Goal: Use online tool/utility: Utilize a website feature to perform a specific function

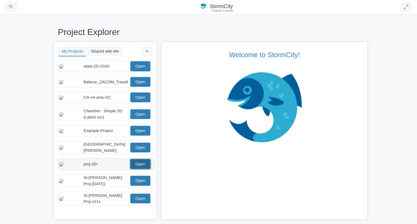
click at [137, 169] on link "Open" at bounding box center [140, 164] width 20 height 10
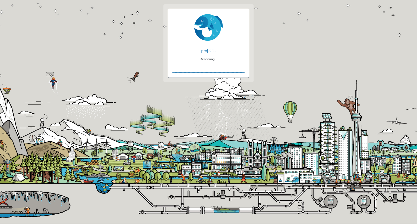
checkbox input "true"
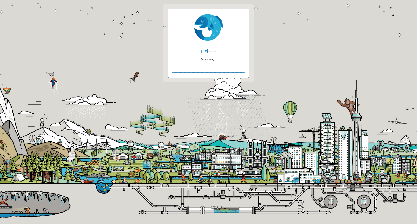
checkbox input "true"
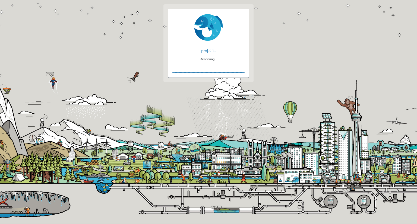
checkbox input "false"
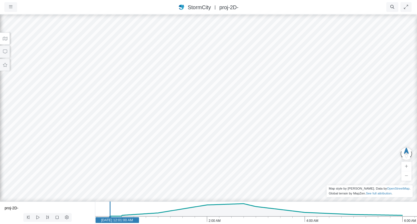
drag, startPoint x: 249, startPoint y: 128, endPoint x: 249, endPoint y: 88, distance: 40.2
click at [249, 88] on div at bounding box center [208, 119] width 417 height 210
drag, startPoint x: 267, startPoint y: 118, endPoint x: 260, endPoint y: 118, distance: 7.4
click at [260, 118] on div at bounding box center [208, 119] width 417 height 210
click at [4, 38] on icon at bounding box center [4, 39] width 5 height 4
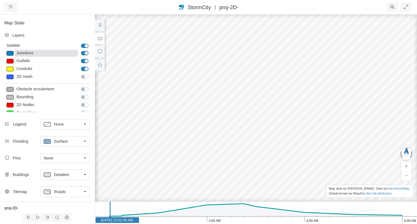
click at [54, 53] on div "Junctions" at bounding box center [46, 53] width 63 height 7
type input "Visible"
checkbox input "true"
select select "CIRCLE"
type input "7"
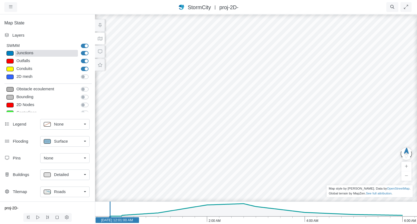
checkbox input "true"
type input "0"
type input "7"
select select "None"
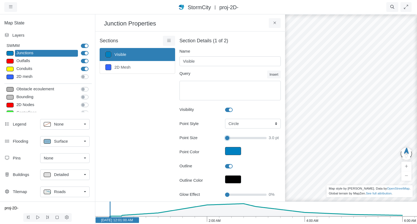
drag, startPoint x: 228, startPoint y: 138, endPoint x: 223, endPoint y: 139, distance: 4.9
click at [225, 139] on input "Point Size" at bounding box center [246, 138] width 42 height 6
type input "3"
click at [84, 142] on link "Surface" at bounding box center [64, 141] width 49 height 11
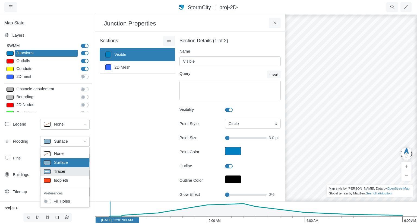
click at [67, 170] on div "Tracer" at bounding box center [65, 171] width 42 height 7
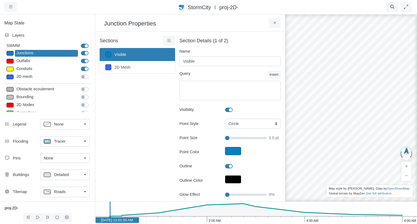
click at [85, 175] on link "Detailed" at bounding box center [64, 175] width 49 height 11
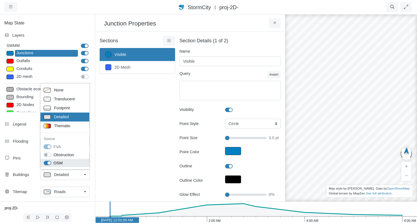
click at [54, 163] on label "OSM" at bounding box center [58, 163] width 9 height 6
checkbox input "false"
click at [54, 162] on label "OSM" at bounding box center [58, 163] width 9 height 6
click at [54, 163] on label "OSM" at bounding box center [58, 163] width 9 height 6
checkbox input "false"
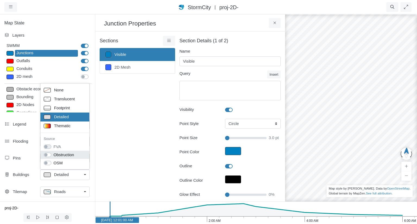
click at [54, 155] on label "Obstruction" at bounding box center [64, 155] width 21 height 6
checkbox input "true"
click at [84, 193] on link "Roads" at bounding box center [64, 192] width 49 height 11
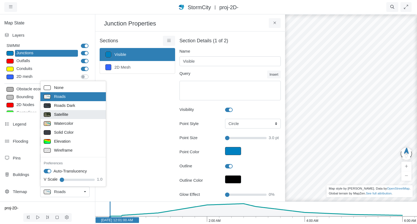
click at [62, 114] on span "Satellite" at bounding box center [61, 115] width 14 height 6
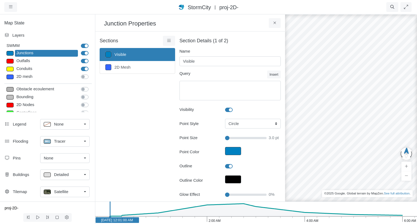
click at [85, 175] on link "Detailed" at bounding box center [64, 175] width 49 height 11
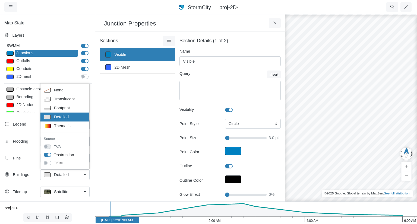
click at [115, 118] on div "Sections Visible 2D Mesh Layer Details Refraction" at bounding box center [138, 167] width 76 height 262
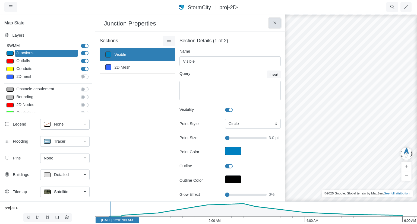
click at [275, 22] on icon at bounding box center [274, 23] width 5 height 4
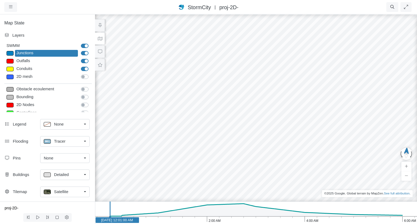
drag, startPoint x: 269, startPoint y: 114, endPoint x: 261, endPoint y: 109, distance: 9.8
click at [261, 109] on div at bounding box center [256, 119] width 417 height 210
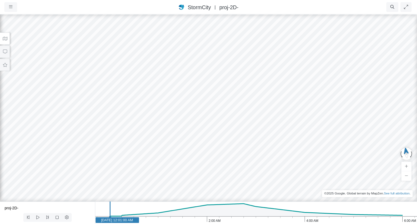
drag, startPoint x: 159, startPoint y: 130, endPoint x: 201, endPoint y: 130, distance: 42.1
click at [201, 130] on div at bounding box center [208, 119] width 417 height 210
drag, startPoint x: 197, startPoint y: 130, endPoint x: 171, endPoint y: 131, distance: 25.8
click at [171, 131] on div at bounding box center [208, 119] width 417 height 210
drag, startPoint x: 150, startPoint y: 132, endPoint x: 175, endPoint y: 125, distance: 25.3
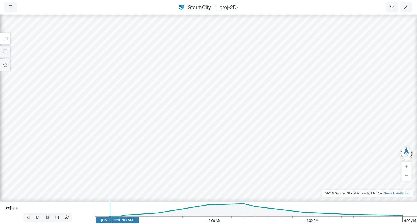
click at [175, 125] on div at bounding box center [208, 119] width 417 height 210
click at [37, 219] on icon at bounding box center [37, 218] width 5 height 4
drag, startPoint x: 149, startPoint y: 105, endPoint x: 152, endPoint y: 124, distance: 19.7
click at [152, 124] on div at bounding box center [208, 119] width 417 height 210
drag, startPoint x: 167, startPoint y: 117, endPoint x: 162, endPoint y: 104, distance: 14.0
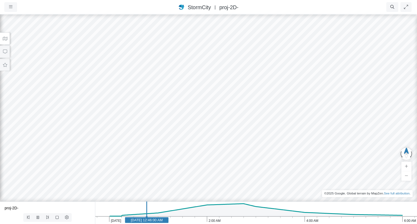
click at [162, 104] on div at bounding box center [208, 119] width 417 height 210
drag, startPoint x: 239, startPoint y: 138, endPoint x: 213, endPoint y: 126, distance: 28.0
click at [213, 126] on div at bounding box center [208, 119] width 417 height 210
drag, startPoint x: 211, startPoint y: 114, endPoint x: 179, endPoint y: 84, distance: 43.8
click at [179, 84] on div at bounding box center [208, 119] width 417 height 210
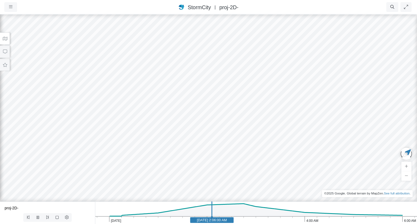
drag, startPoint x: 229, startPoint y: 117, endPoint x: 137, endPoint y: 114, distance: 92.7
click at [137, 114] on div at bounding box center [208, 119] width 417 height 210
drag, startPoint x: 240, startPoint y: 134, endPoint x: 206, endPoint y: 137, distance: 33.8
click at [206, 137] on div at bounding box center [208, 119] width 417 height 210
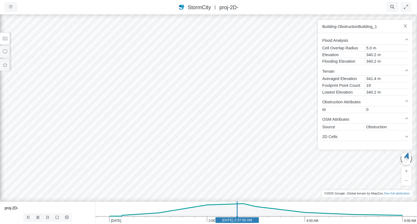
drag, startPoint x: 198, startPoint y: 139, endPoint x: 264, endPoint y: 119, distance: 69.4
click at [281, 134] on div at bounding box center [208, 119] width 417 height 210
drag, startPoint x: 174, startPoint y: 95, endPoint x: 215, endPoint y: 110, distance: 43.9
click at [215, 110] on div at bounding box center [208, 119] width 417 height 210
drag, startPoint x: 124, startPoint y: 130, endPoint x: 137, endPoint y: 91, distance: 41.1
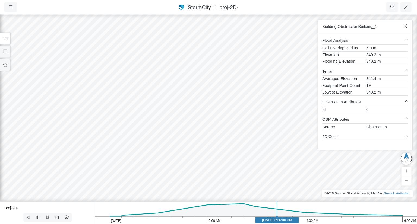
click at [137, 91] on div at bounding box center [208, 119] width 417 height 210
click at [126, 126] on div at bounding box center [208, 119] width 417 height 210
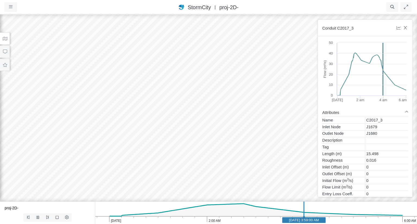
click at [128, 212] on icon "6:00 AM 4:00 AM 2:00 AM Jan 30, 2012 Jan 30, 2012 3:59:00 AM" at bounding box center [256, 213] width 322 height 23
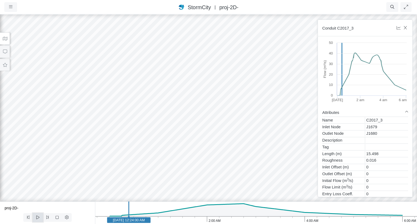
click at [39, 217] on icon at bounding box center [37, 218] width 3 height 4
click at [58, 218] on icon at bounding box center [57, 218] width 5 height 4
click at [38, 218] on icon at bounding box center [37, 218] width 5 height 4
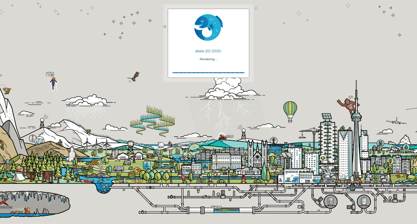
checkbox input "true"
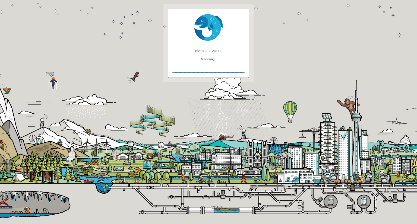
checkbox input "true"
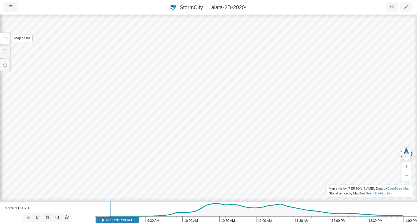
click at [4, 37] on icon at bounding box center [5, 39] width 5 height 4
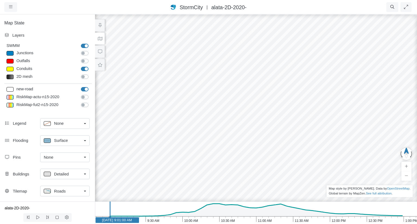
click at [84, 191] on link "Roads" at bounding box center [64, 191] width 49 height 11
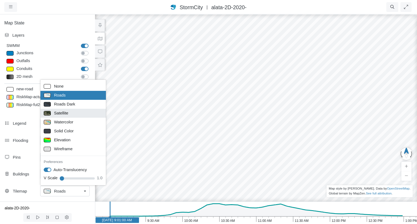
click at [65, 111] on span "Satellite" at bounding box center [61, 113] width 14 height 6
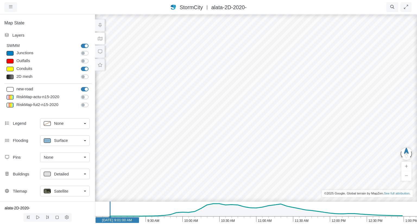
click at [85, 174] on link "Detailed" at bounding box center [64, 174] width 49 height 11
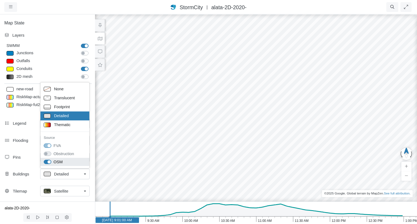
click at [54, 162] on label "OSM" at bounding box center [58, 162] width 9 height 6
checkbox input "false"
click at [54, 162] on label "OSM" at bounding box center [58, 162] width 9 height 6
checkbox input "true"
drag, startPoint x: 260, startPoint y: 124, endPoint x: 236, endPoint y: 93, distance: 39.0
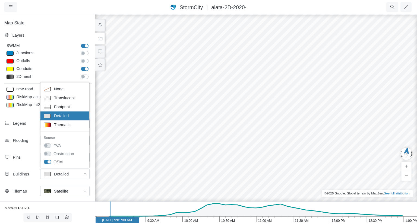
click at [236, 93] on div at bounding box center [256, 119] width 417 height 210
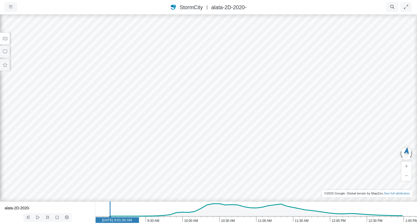
drag, startPoint x: 200, startPoint y: 134, endPoint x: 272, endPoint y: 119, distance: 73.8
click at [272, 119] on div at bounding box center [208, 119] width 417 height 210
drag, startPoint x: 222, startPoint y: 111, endPoint x: 205, endPoint y: 98, distance: 21.9
click at [205, 98] on div at bounding box center [208, 119] width 417 height 210
click at [219, 83] on div at bounding box center [208, 119] width 417 height 210
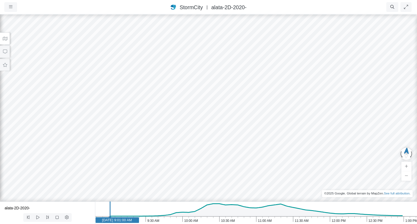
drag, startPoint x: 152, startPoint y: 98, endPoint x: 155, endPoint y: 101, distance: 4.2
click at [155, 101] on div at bounding box center [208, 119] width 417 height 210
drag, startPoint x: 162, startPoint y: 99, endPoint x: 235, endPoint y: 115, distance: 74.2
click at [235, 115] on div at bounding box center [208, 119] width 417 height 210
drag, startPoint x: 147, startPoint y: 117, endPoint x: 114, endPoint y: 134, distance: 36.7
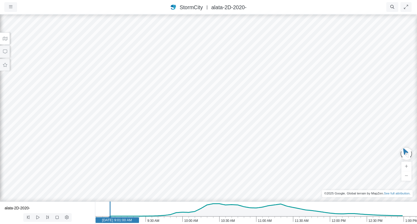
click at [218, 101] on div at bounding box center [208, 119] width 417 height 210
drag, startPoint x: 114, startPoint y: 150, endPoint x: 207, endPoint y: 145, distance: 92.8
click at [212, 139] on div at bounding box center [208, 119] width 417 height 210
drag, startPoint x: 208, startPoint y: 157, endPoint x: 261, endPoint y: 154, distance: 52.5
click at [261, 154] on div at bounding box center [208, 119] width 417 height 210
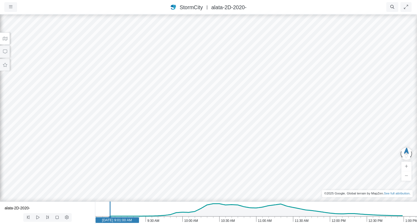
drag, startPoint x: 309, startPoint y: 108, endPoint x: 165, endPoint y: 105, distance: 143.5
click at [165, 105] on div at bounding box center [208, 119] width 417 height 210
drag, startPoint x: 206, startPoint y: 121, endPoint x: 211, endPoint y: 148, distance: 27.3
click at [211, 148] on div at bounding box center [208, 119] width 417 height 210
drag, startPoint x: 236, startPoint y: 140, endPoint x: 221, endPoint y: 95, distance: 47.8
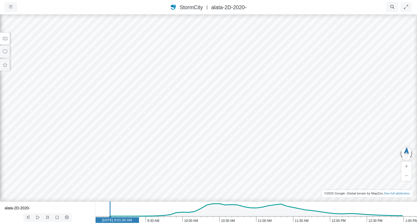
click at [221, 95] on div at bounding box center [208, 119] width 417 height 210
click at [6, 37] on icon at bounding box center [4, 39] width 5 height 4
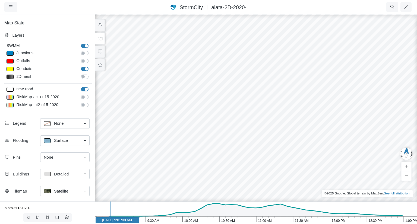
click at [85, 173] on link "Detailed" at bounding box center [64, 174] width 49 height 11
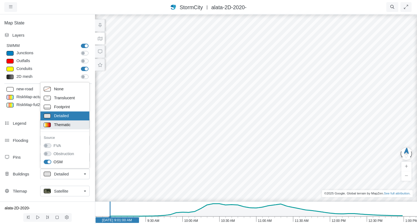
click at [59, 123] on span "Thematic" at bounding box center [62, 125] width 17 height 6
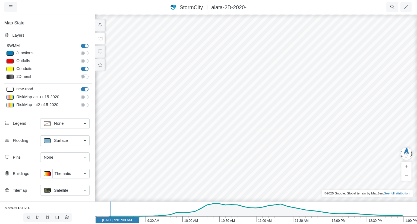
click at [84, 140] on link "Surface" at bounding box center [64, 141] width 49 height 11
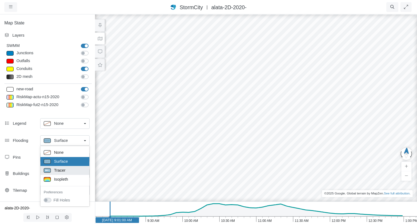
click at [71, 168] on div "Tracer" at bounding box center [65, 170] width 42 height 7
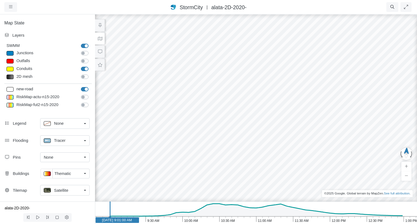
click at [152, 89] on div at bounding box center [256, 119] width 417 height 210
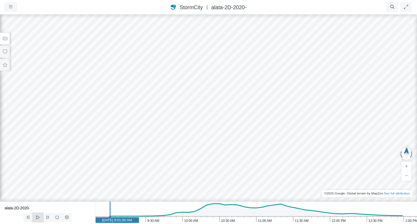
click at [37, 217] on icon at bounding box center [37, 218] width 5 height 4
drag, startPoint x: 266, startPoint y: 92, endPoint x: 244, endPoint y: 84, distance: 23.8
click at [244, 84] on div at bounding box center [208, 119] width 417 height 210
drag, startPoint x: 332, startPoint y: 72, endPoint x: 275, endPoint y: 104, distance: 65.7
click at [275, 104] on div at bounding box center [208, 119] width 417 height 210
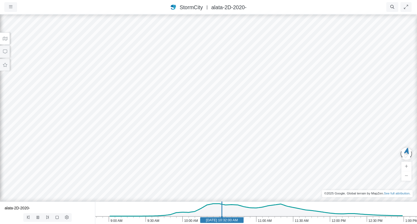
drag, startPoint x: 303, startPoint y: 80, endPoint x: 309, endPoint y: 101, distance: 21.9
click at [309, 101] on div at bounding box center [208, 119] width 417 height 210
drag, startPoint x: 316, startPoint y: 92, endPoint x: 247, endPoint y: 93, distance: 69.6
click at [247, 93] on div at bounding box center [208, 119] width 417 height 210
drag, startPoint x: 200, startPoint y: 118, endPoint x: 236, endPoint y: 108, distance: 37.4
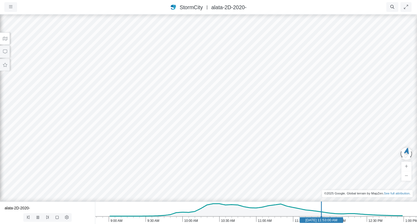
click at [236, 108] on div at bounding box center [208, 119] width 417 height 210
drag, startPoint x: 95, startPoint y: 145, endPoint x: 108, endPoint y: 137, distance: 14.9
click at [112, 110] on div at bounding box center [208, 119] width 417 height 210
drag, startPoint x: 106, startPoint y: 147, endPoint x: 121, endPoint y: 96, distance: 53.3
click at [121, 96] on div at bounding box center [208, 119] width 417 height 210
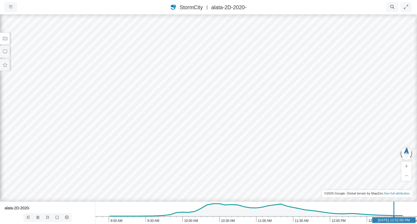
drag, startPoint x: 128, startPoint y: 113, endPoint x: 115, endPoint y: 114, distance: 12.9
click at [115, 114] on div at bounding box center [208, 119] width 417 height 210
click at [116, 104] on div at bounding box center [208, 119] width 417 height 210
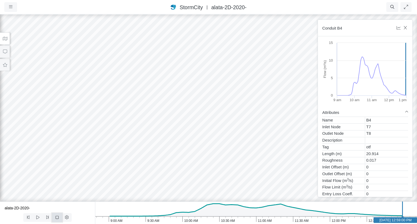
click at [59, 217] on icon at bounding box center [57, 218] width 5 height 4
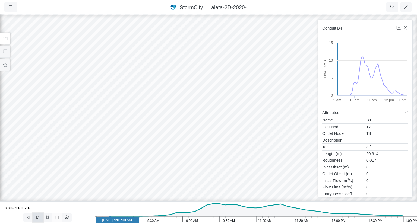
click at [38, 218] on icon at bounding box center [37, 218] width 5 height 4
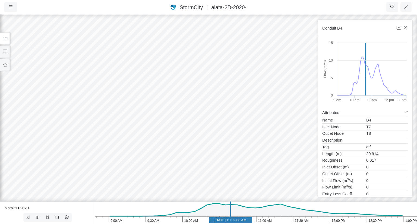
drag, startPoint x: 175, startPoint y: 127, endPoint x: 181, endPoint y: 149, distance: 22.5
click at [181, 149] on div at bounding box center [208, 119] width 417 height 210
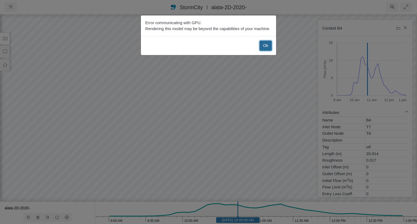
click at [265, 45] on button "Ok" at bounding box center [266, 46] width 12 height 10
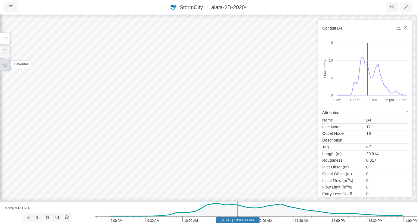
click at [7, 64] on icon at bounding box center [4, 65] width 5 height 4
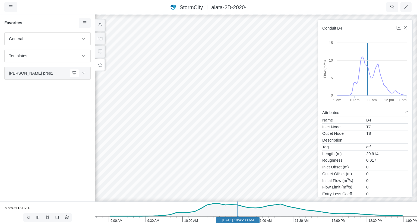
click at [30, 75] on span "[PERSON_NAME] pres1" at bounding box center [38, 73] width 59 height 6
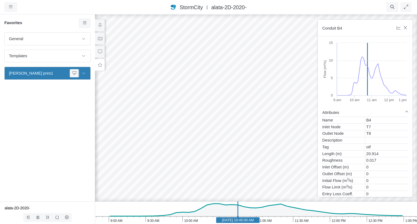
click at [84, 73] on icon at bounding box center [83, 73] width 4 height 4
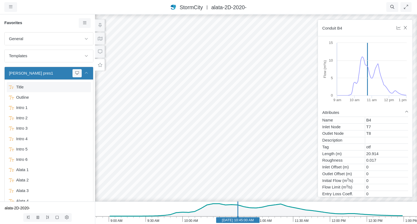
click at [32, 85] on span "Title" at bounding box center [49, 87] width 71 height 6
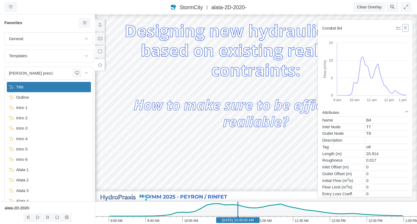
click at [406, 26] on icon "button" at bounding box center [405, 28] width 5 height 4
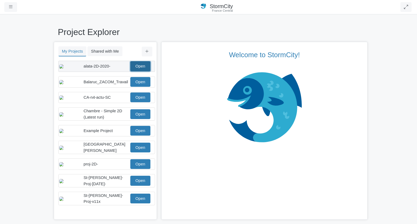
click at [138, 67] on link "Open" at bounding box center [140, 66] width 20 height 10
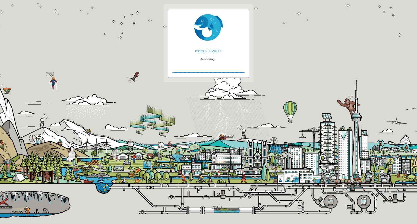
checkbox input "true"
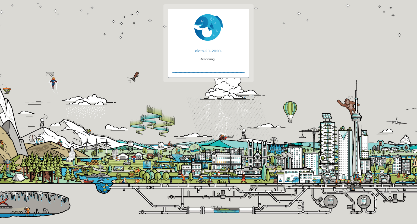
checkbox input "true"
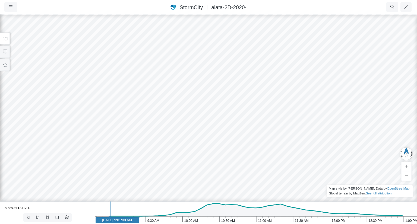
click at [5, 36] on button at bounding box center [5, 39] width 10 height 12
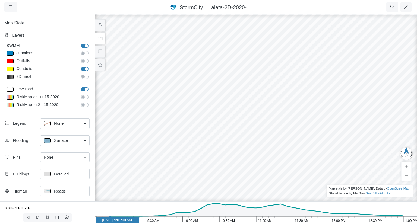
click at [77, 191] on div "Roads" at bounding box center [63, 191] width 38 height 7
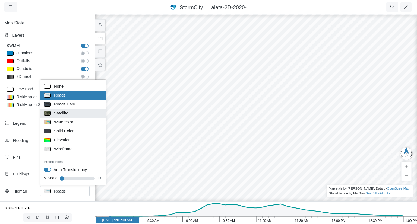
click at [64, 112] on span "Satellite" at bounding box center [61, 113] width 14 height 6
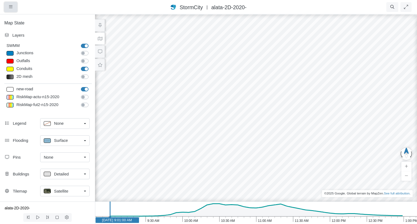
click at [8, 7] on button "button" at bounding box center [10, 7] width 13 height 10
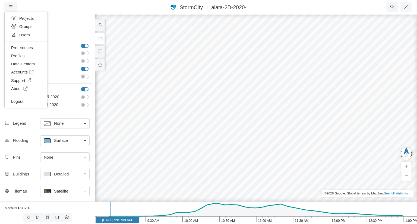
click at [136, 1] on nav "Projects Groups Users Preferences Profiles Data Centers Accounts Support About …" at bounding box center [208, 7] width 417 height 14
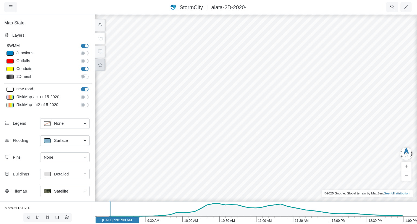
click at [100, 64] on icon at bounding box center [100, 65] width 5 height 4
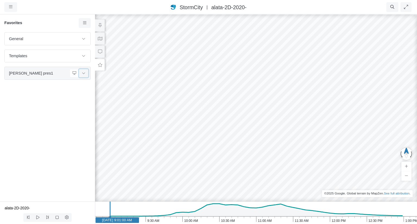
click at [84, 74] on icon at bounding box center [83, 73] width 4 height 4
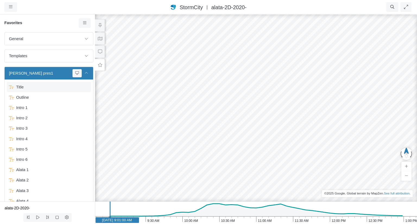
click at [28, 85] on span "Title" at bounding box center [49, 87] width 71 height 6
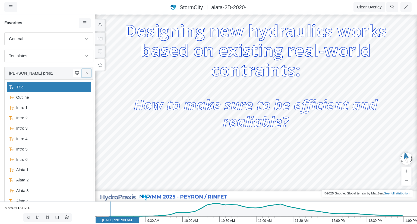
click at [86, 73] on icon at bounding box center [86, 73] width 4 height 4
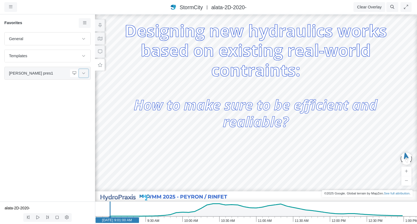
click at [85, 73] on icon at bounding box center [83, 73] width 4 height 4
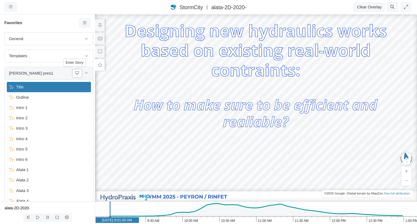
click at [75, 73] on icon at bounding box center [77, 73] width 4 height 4
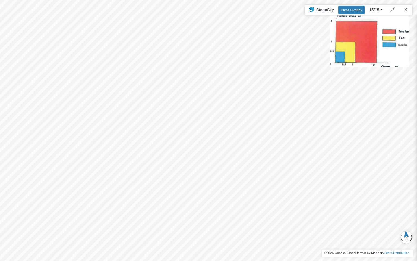
click at [207, 116] on div at bounding box center [208, 130] width 417 height 261
drag, startPoint x: 208, startPoint y: 117, endPoint x: 194, endPoint y: 120, distance: 13.3
click at [194, 120] on div at bounding box center [208, 130] width 417 height 261
